Goal: Check status: Check status

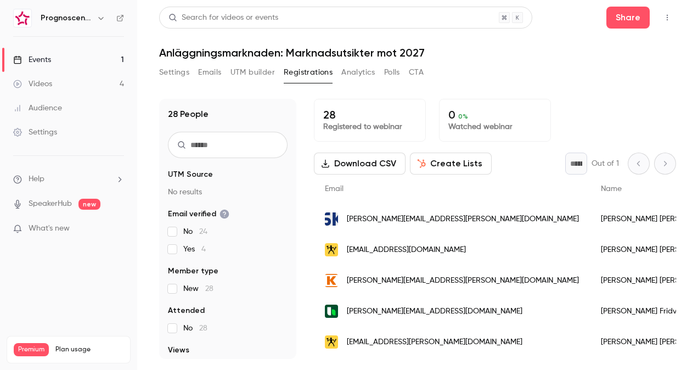
click at [85, 53] on link "Events 1" at bounding box center [68, 60] width 137 height 24
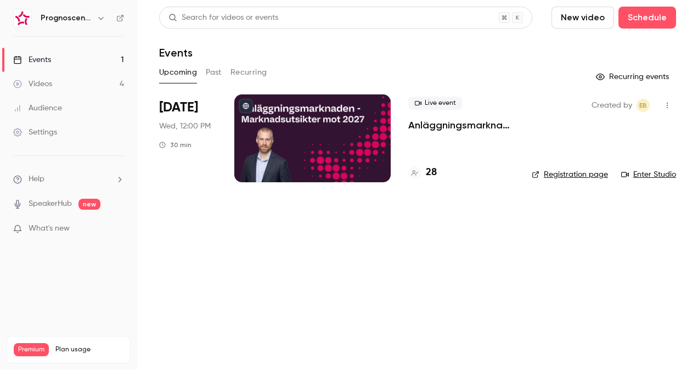
click at [304, 139] on div at bounding box center [312, 138] width 156 height 88
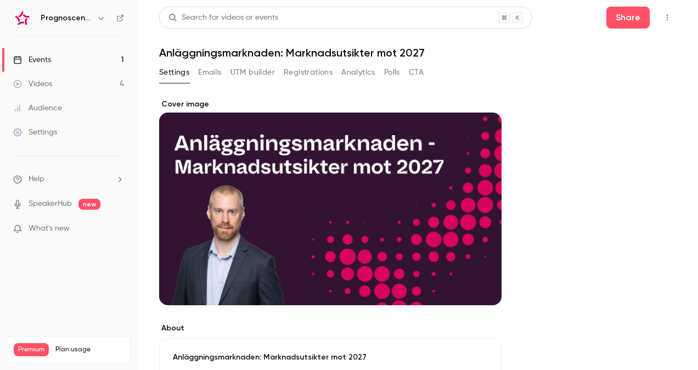
click at [315, 74] on button "Registrations" at bounding box center [308, 73] width 49 height 18
